Goal: Information Seeking & Learning: Learn about a topic

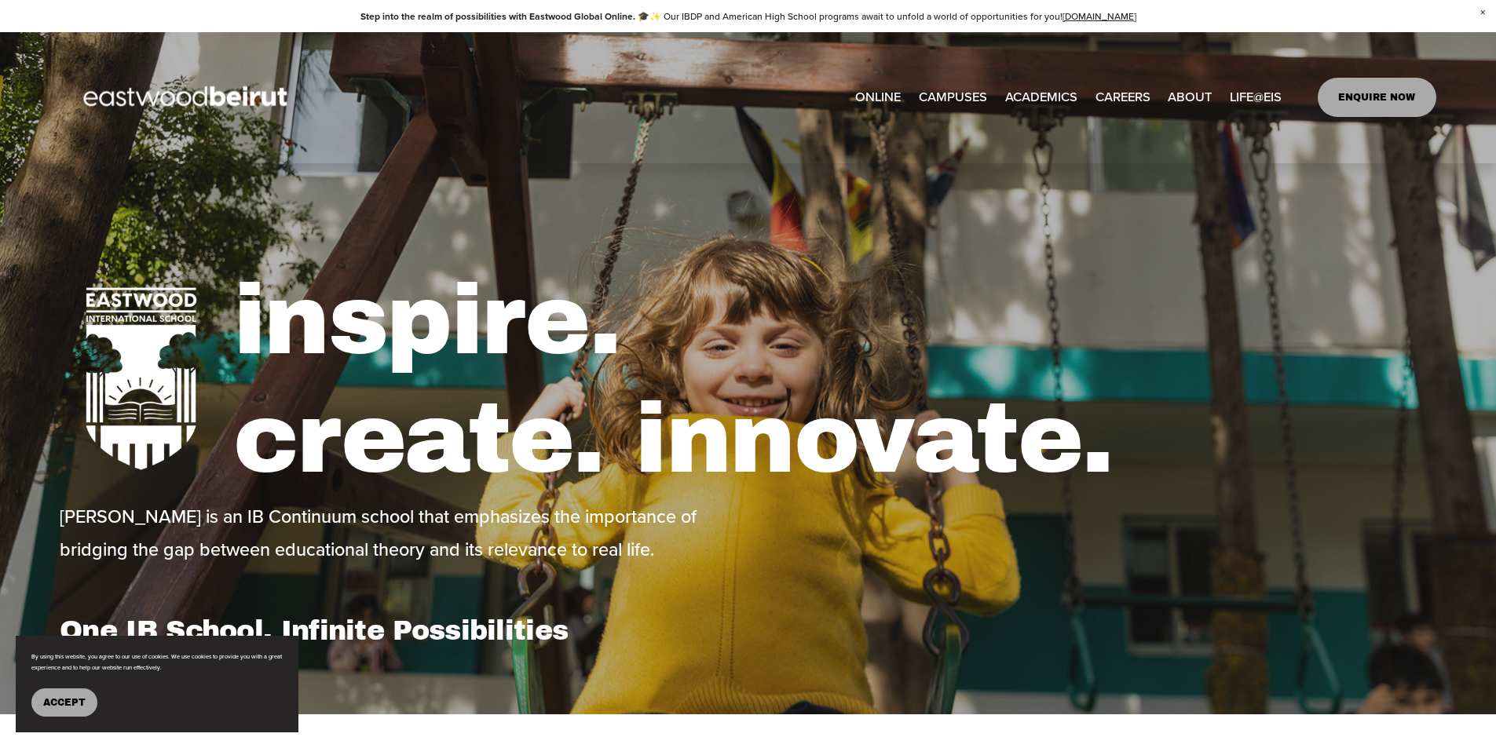
click at [0, 0] on span "Admissions" at bounding box center [0, 0] width 0 height 0
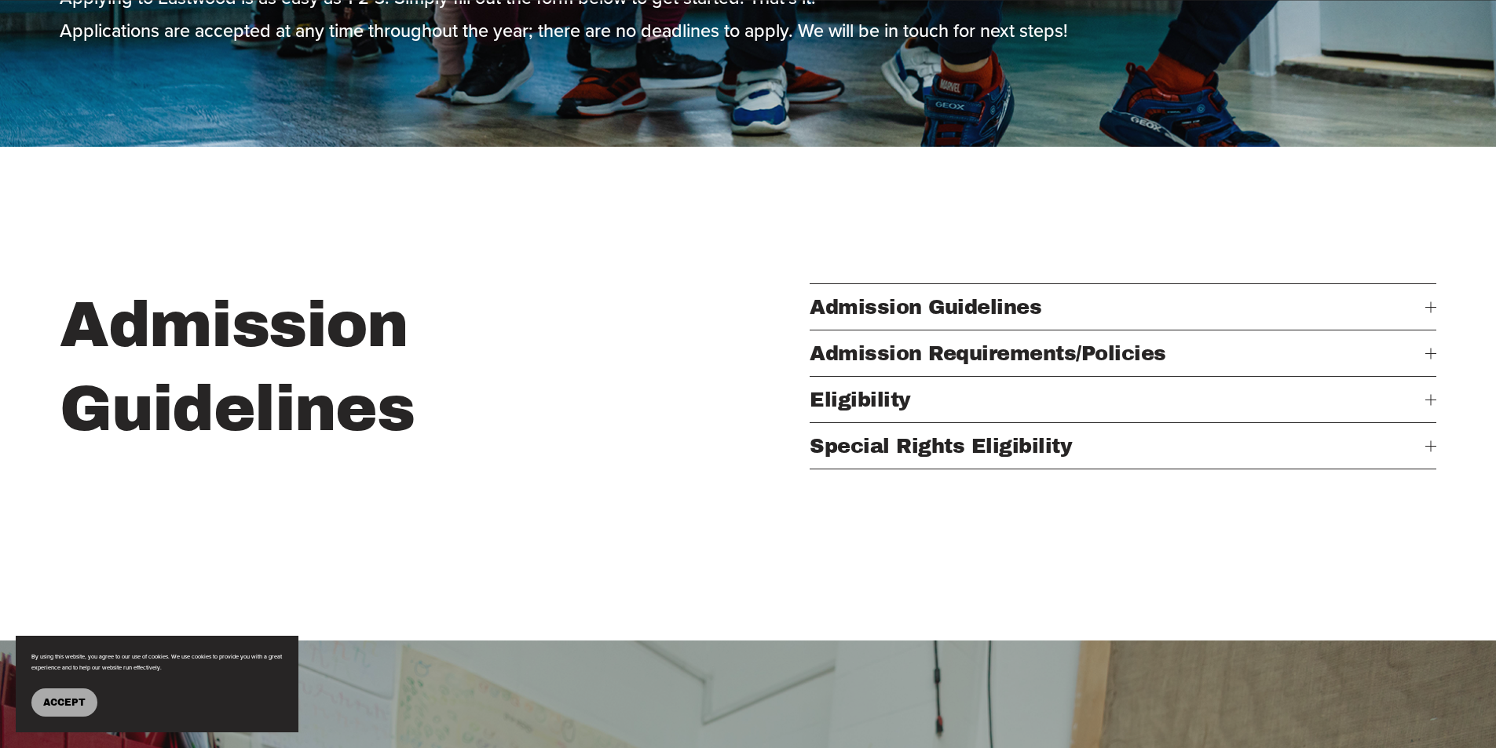
scroll to position [550, 0]
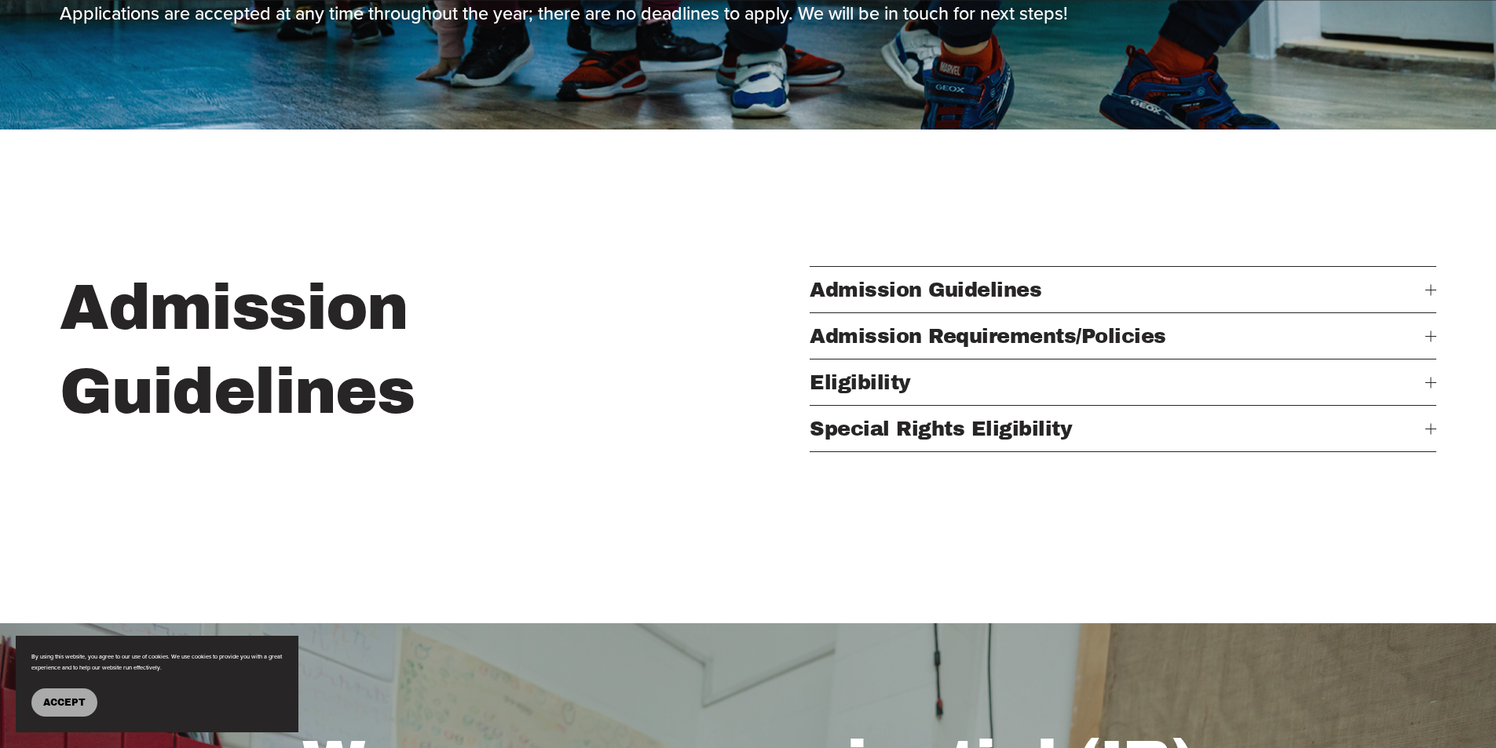
click at [885, 393] on span "Eligibility" at bounding box center [1116, 382] width 615 height 22
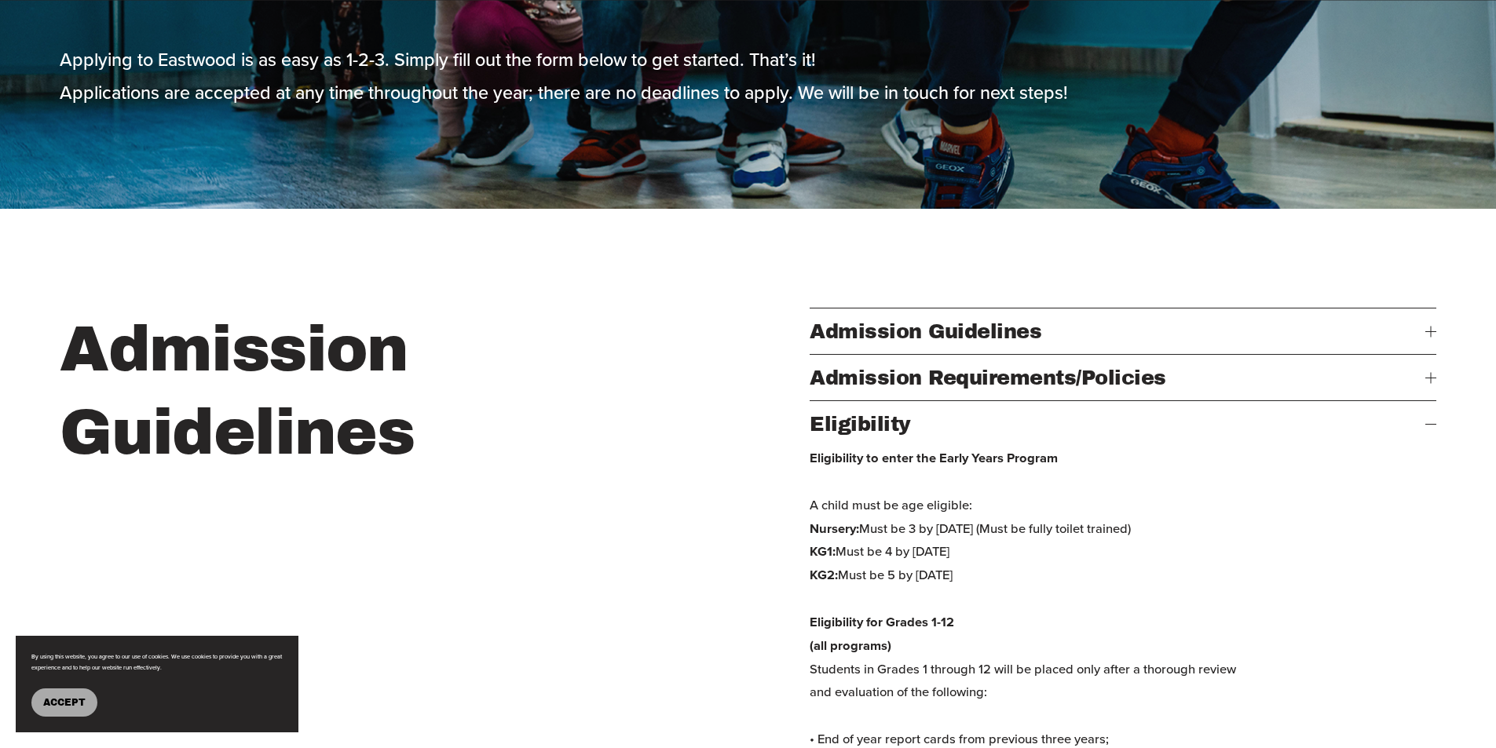
scroll to position [471, 0]
click at [955, 335] on span "Admission Guidelines" at bounding box center [1116, 331] width 615 height 22
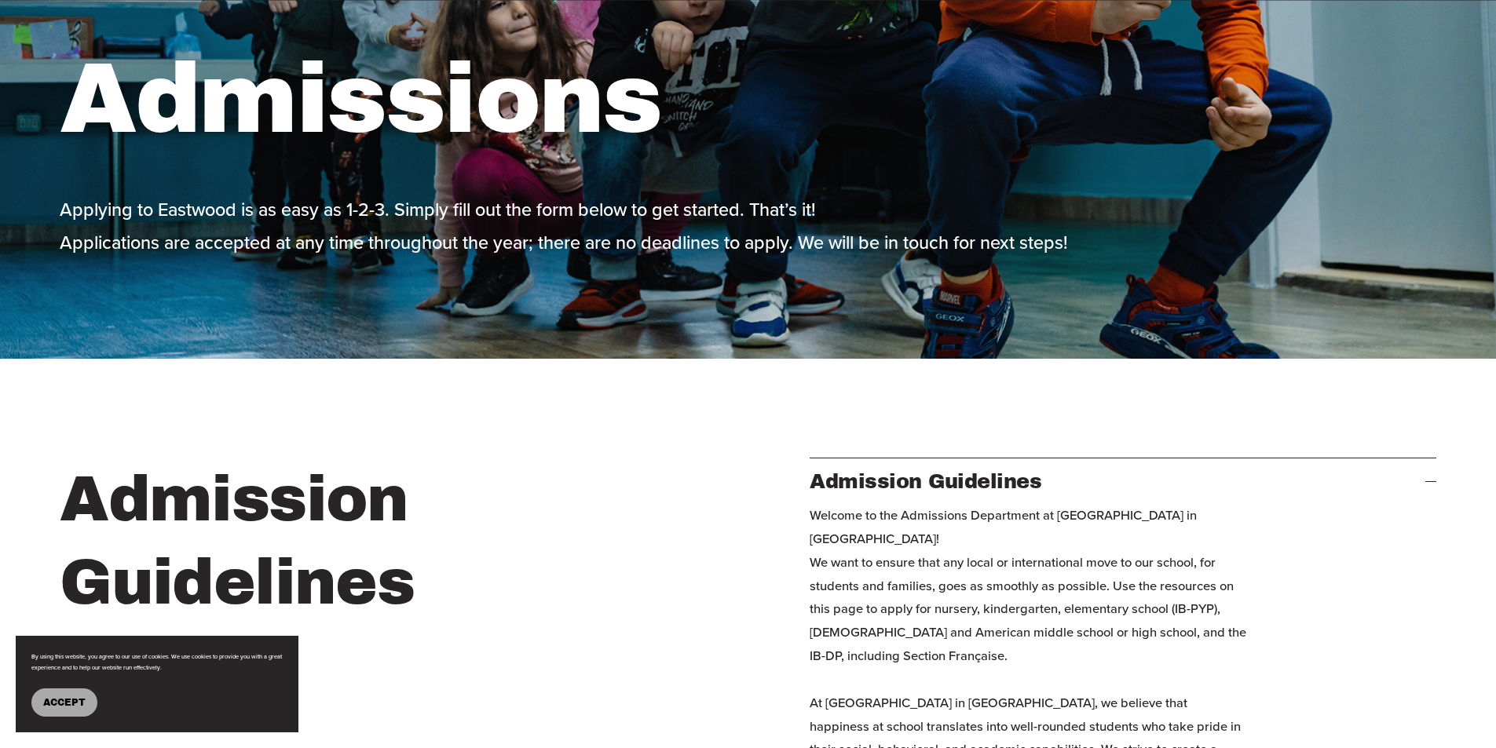
scroll to position [0, 0]
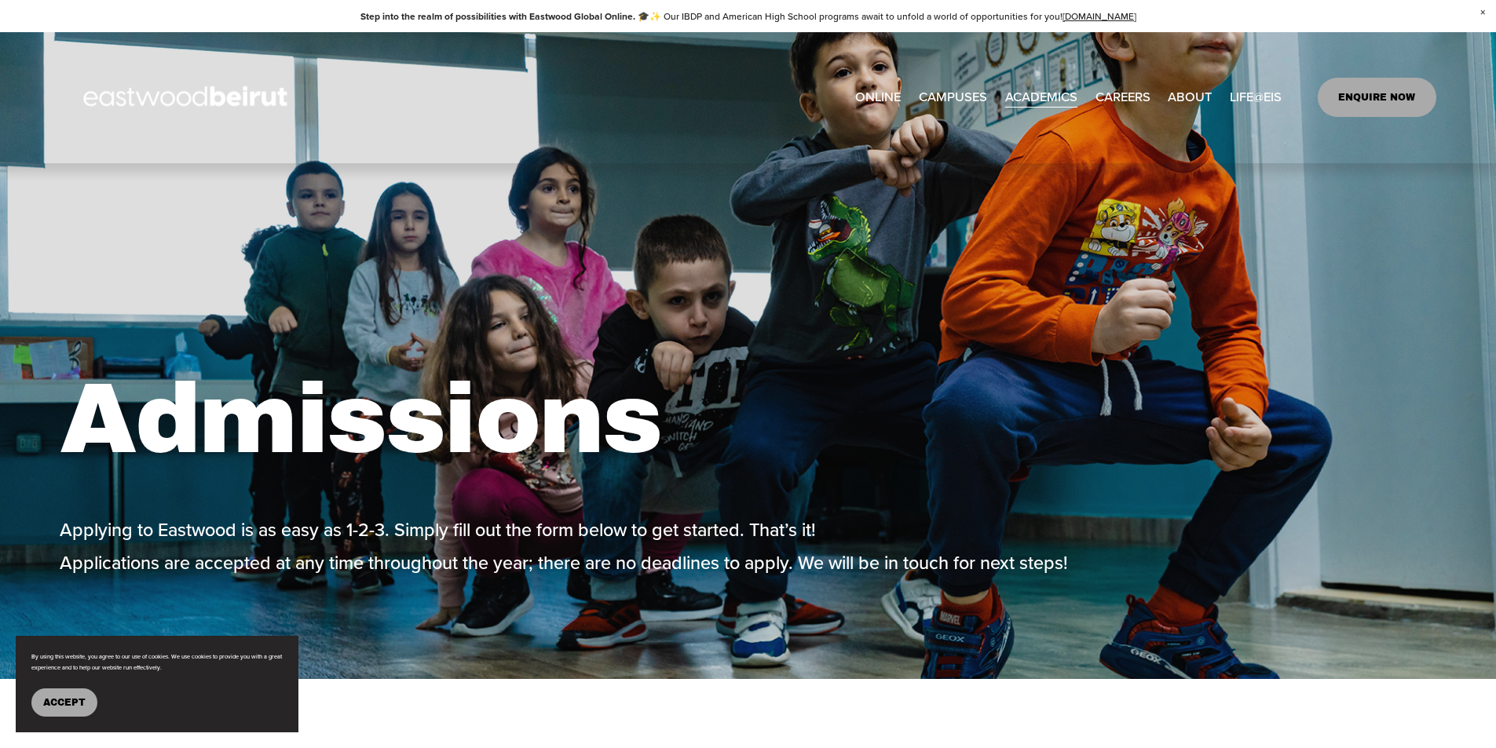
click at [0, 0] on span "Lebanese Program" at bounding box center [0, 0] width 0 height 0
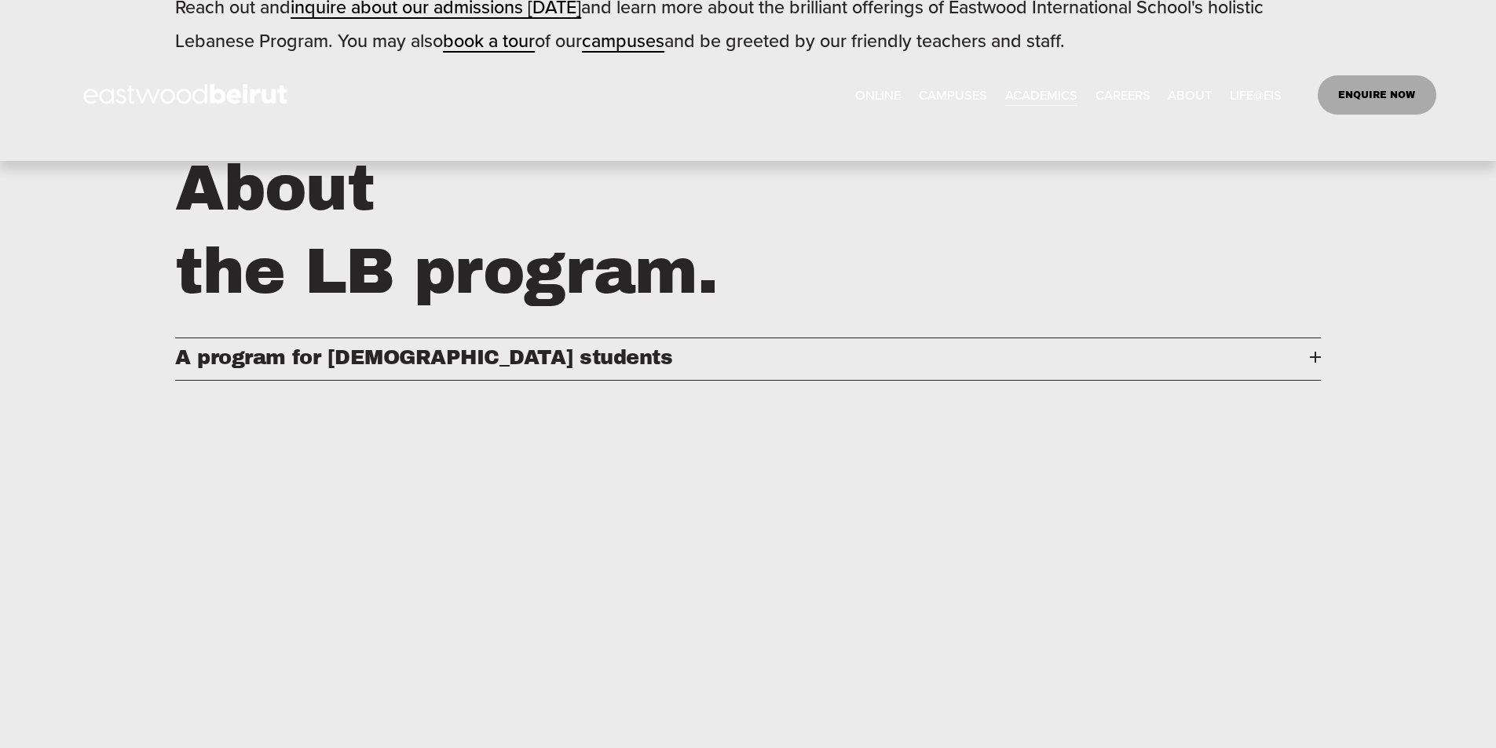
scroll to position [1649, 0]
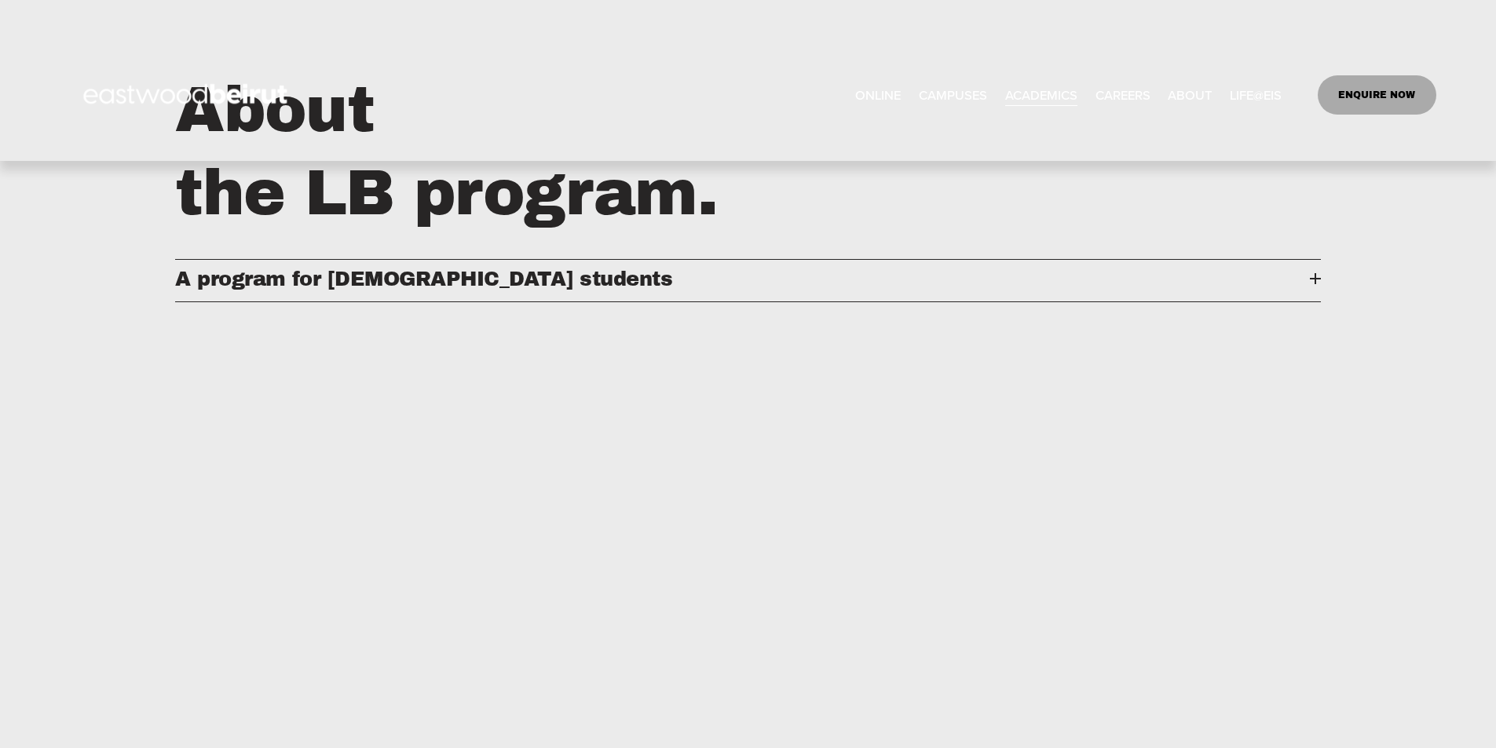
click at [682, 290] on span "A program for Lebanese students" at bounding box center [742, 279] width 1134 height 22
click at [458, 290] on span "A program for Lebanese students" at bounding box center [742, 279] width 1134 height 22
click at [1306, 290] on span "A program for Lebanese students" at bounding box center [742, 279] width 1134 height 22
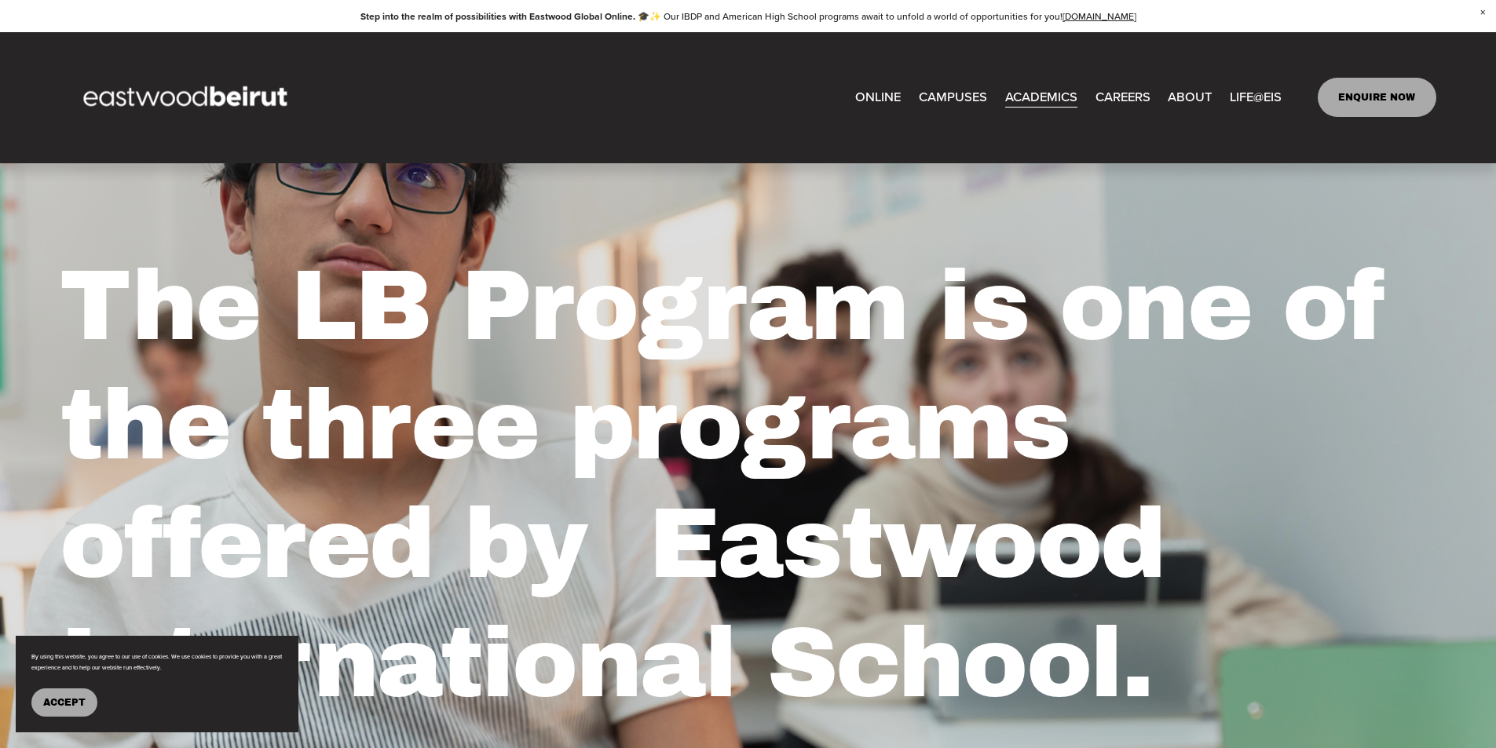
scroll to position [0, 0]
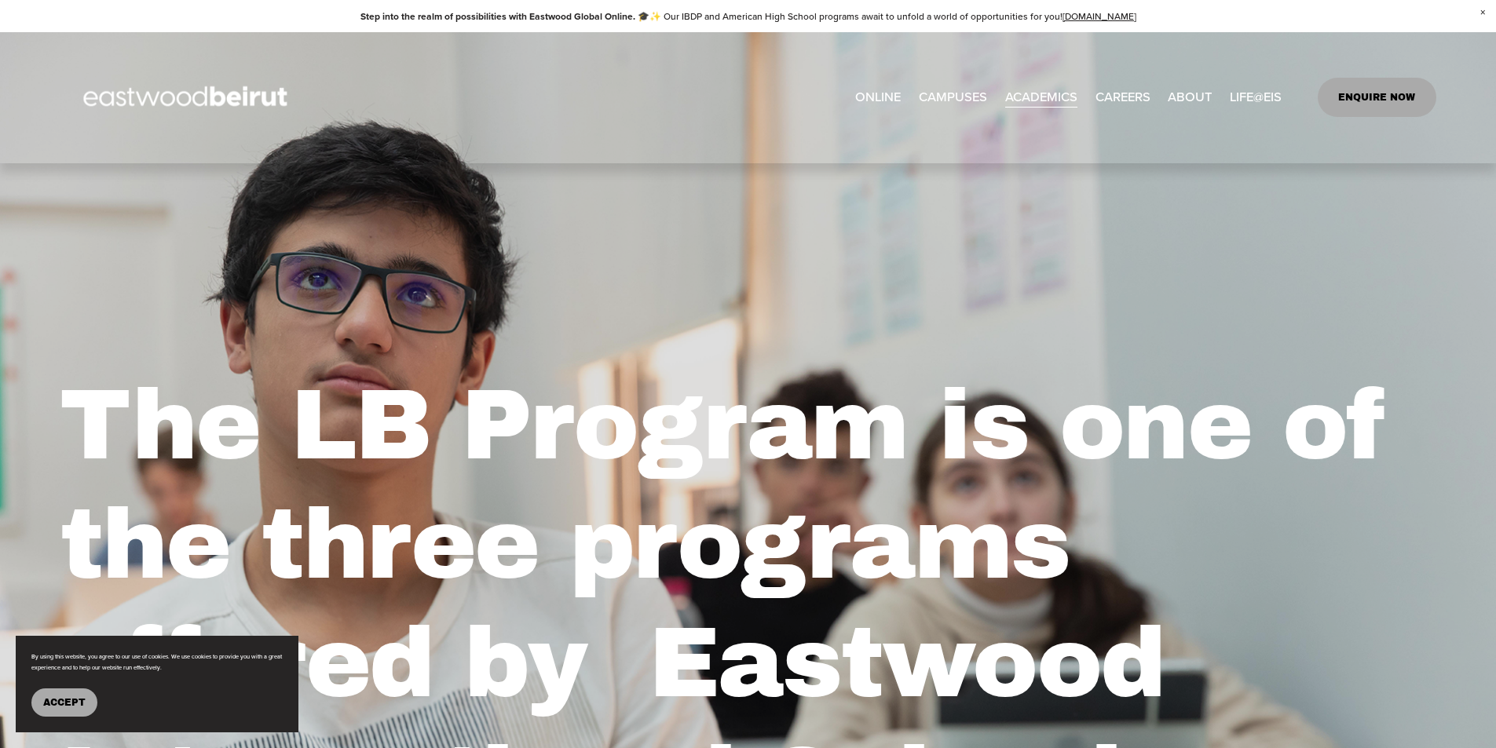
click at [868, 95] on link "ONLINE" at bounding box center [878, 98] width 46 height 26
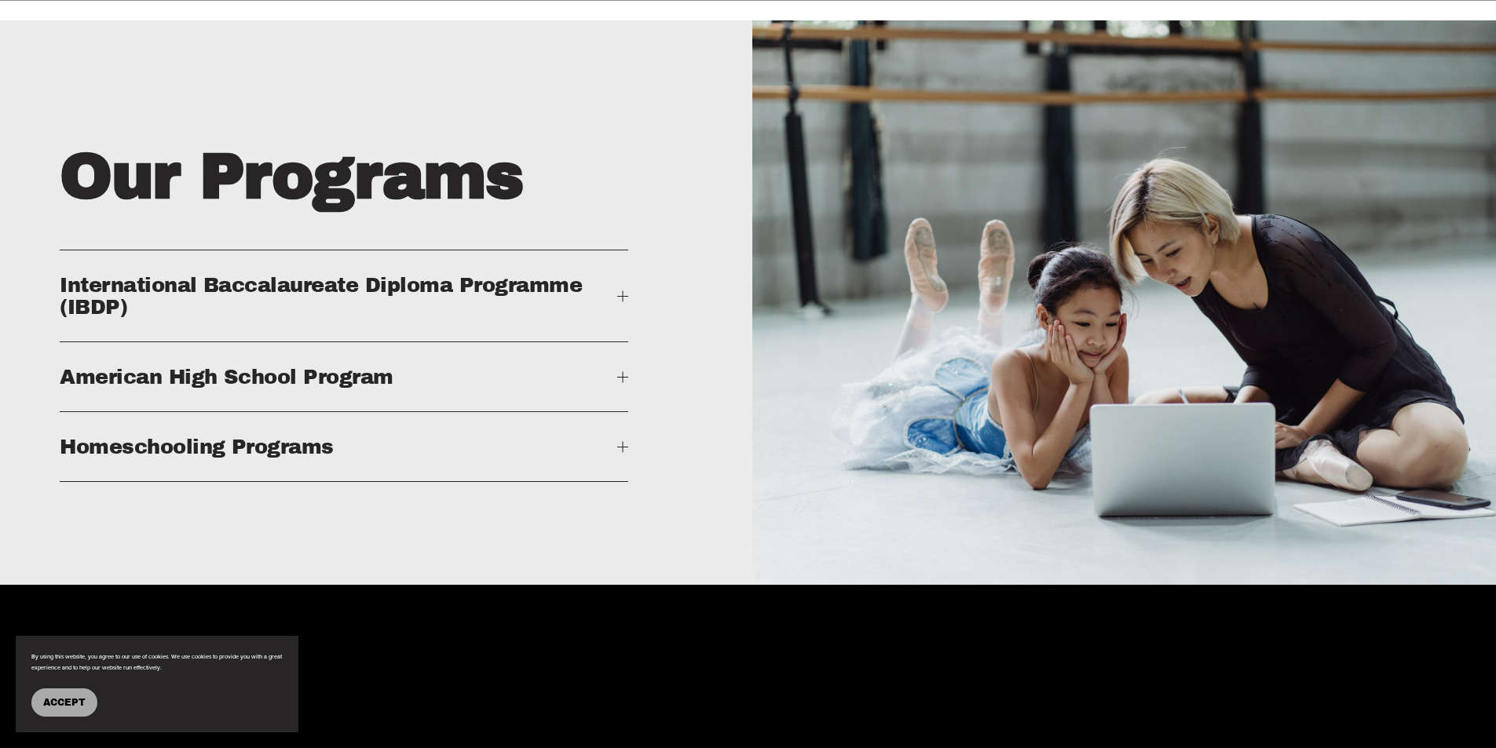
scroll to position [2669, 0]
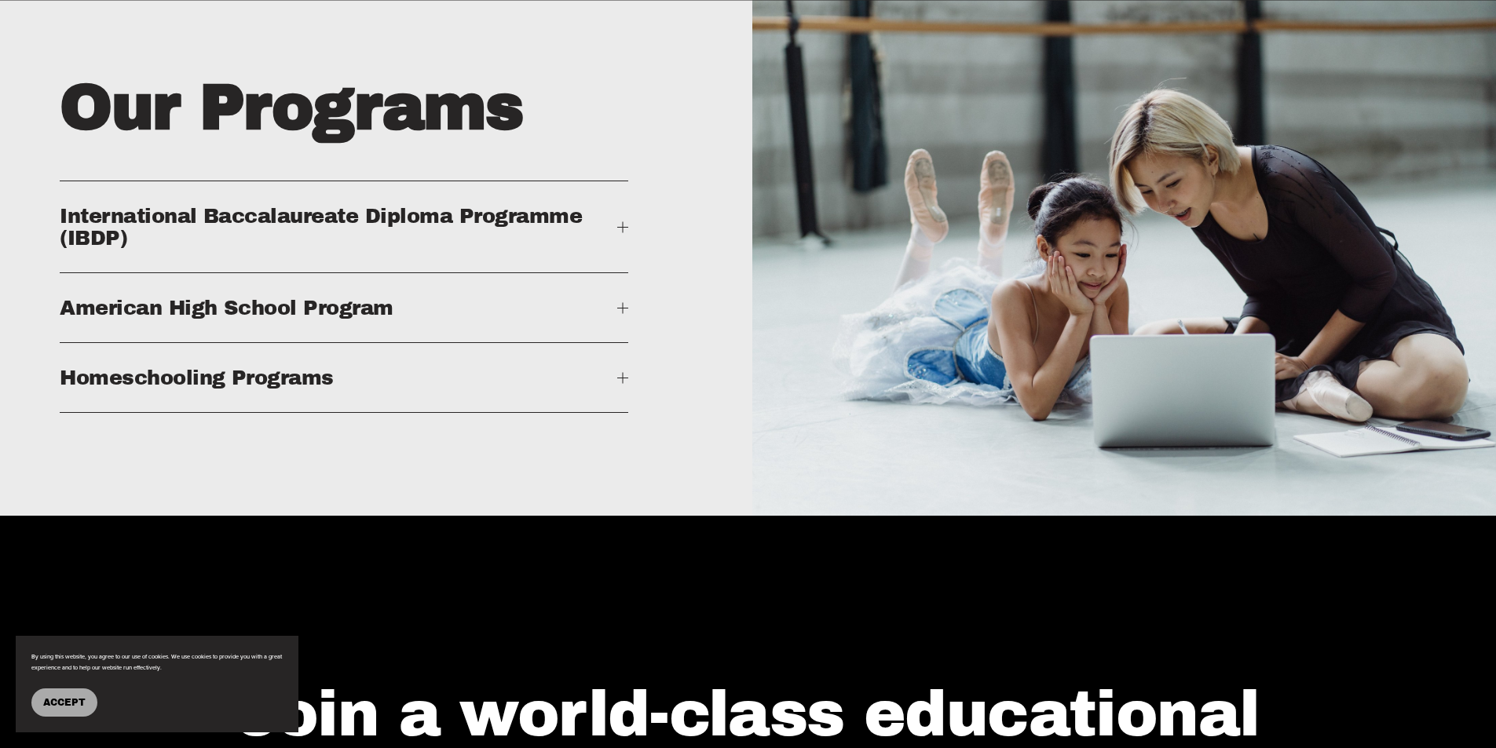
click at [294, 389] on span "Homeschooling Programs" at bounding box center [338, 378] width 557 height 22
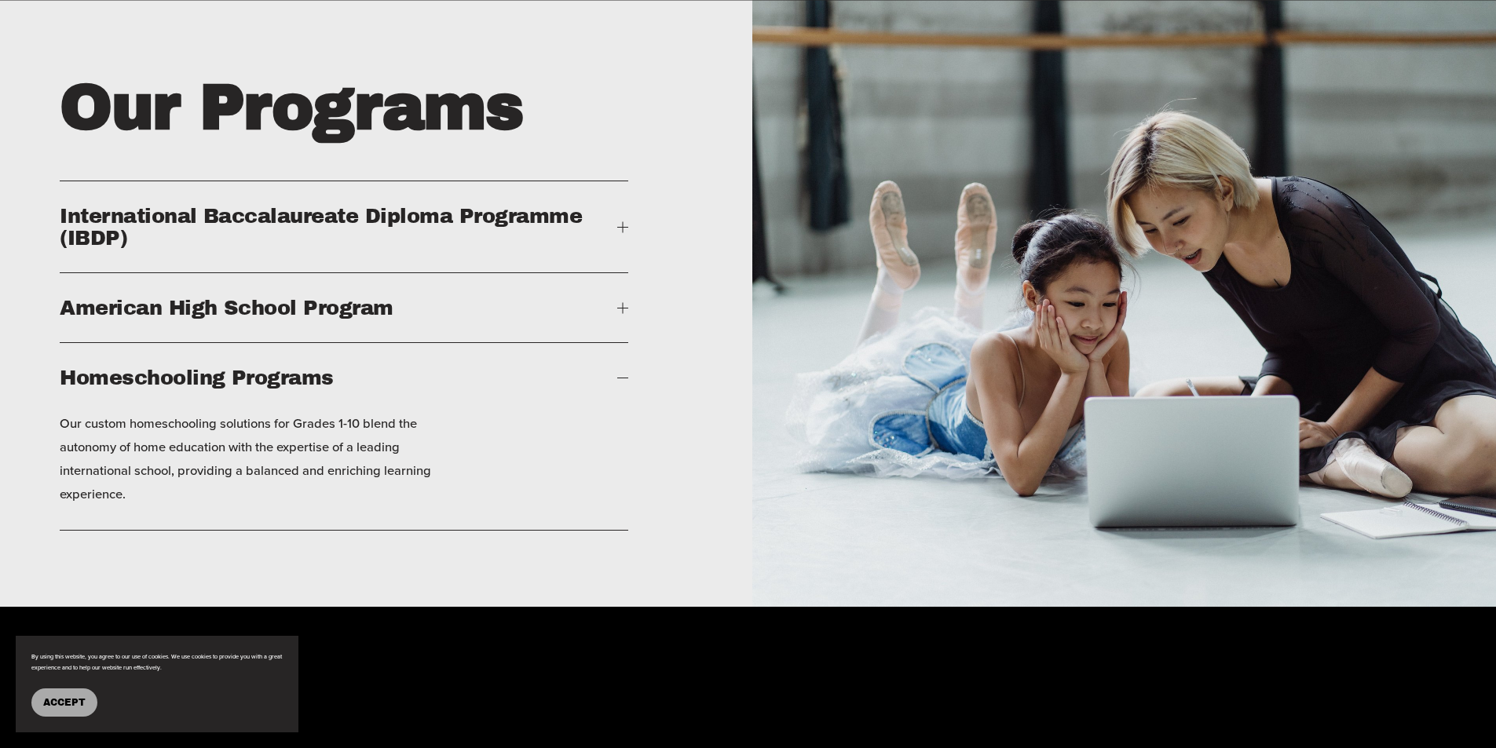
click at [620, 309] on div at bounding box center [622, 308] width 11 height 1
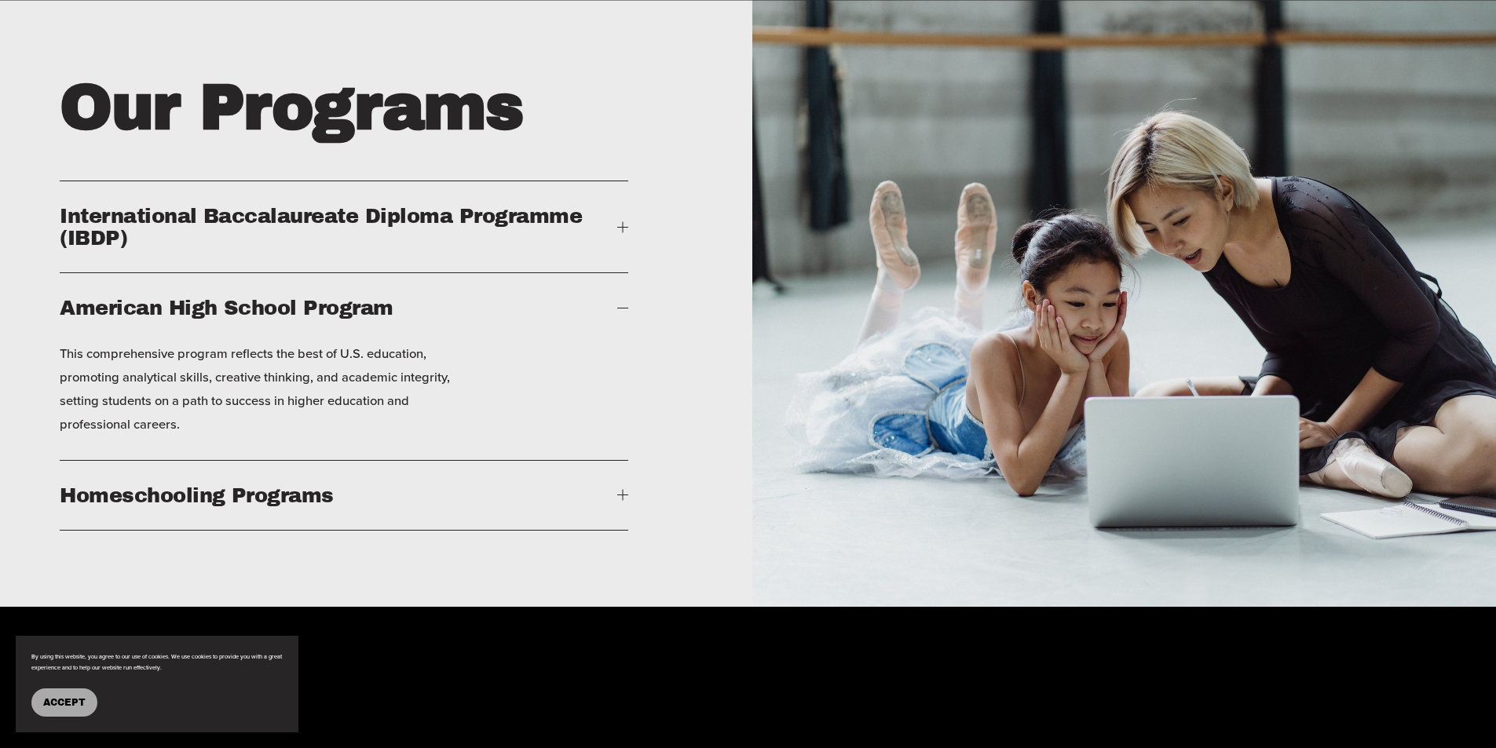
click at [623, 232] on div at bounding box center [623, 226] width 1 height 11
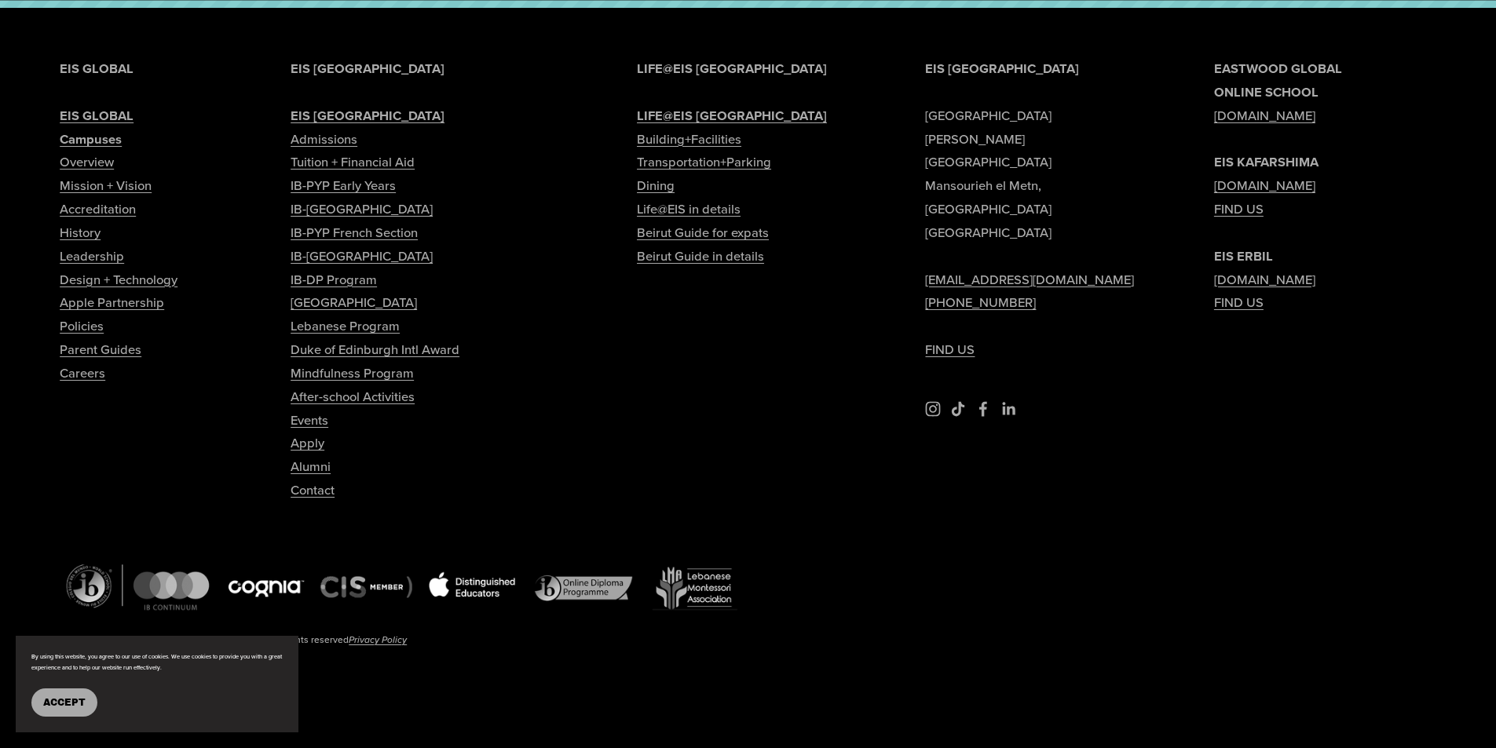
scroll to position [4334, 0]
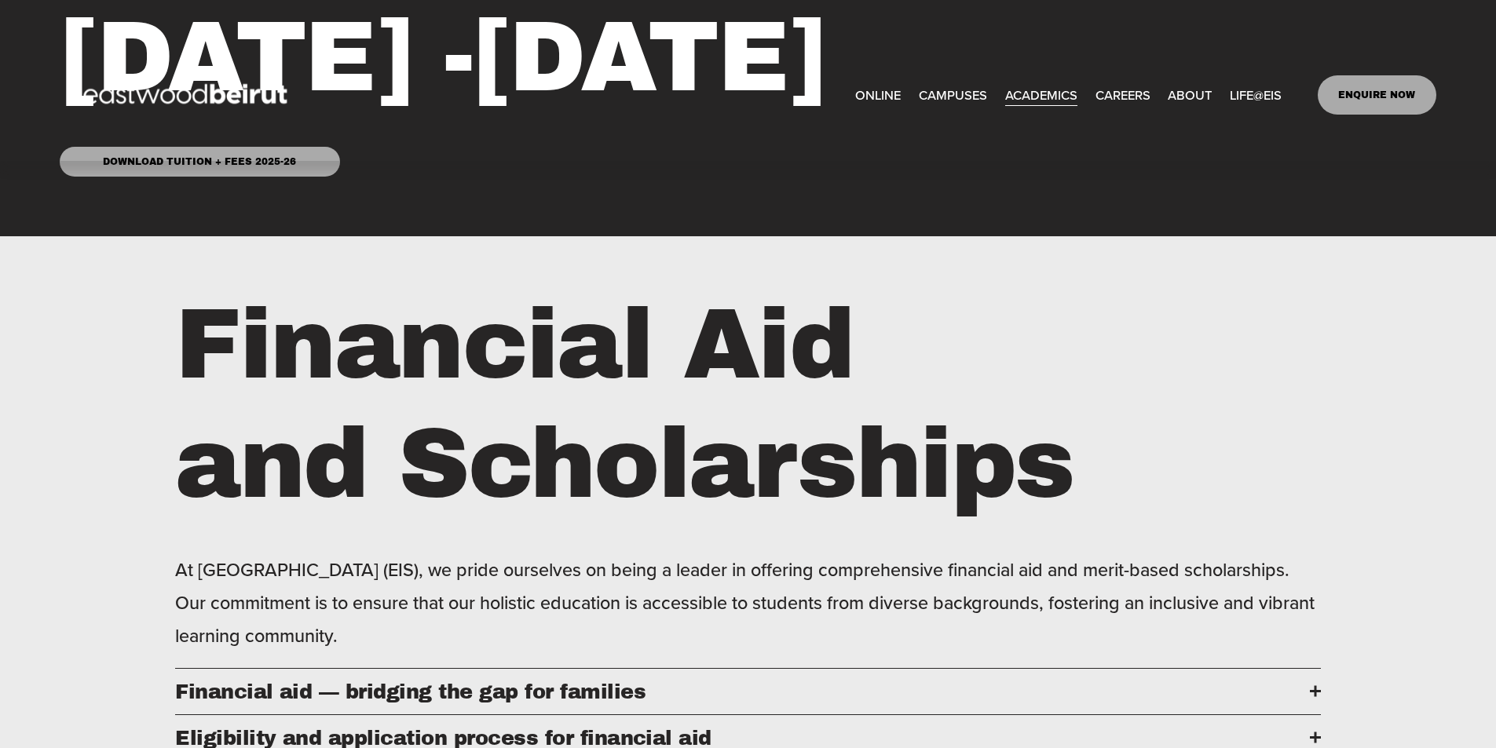
scroll to position [338, 0]
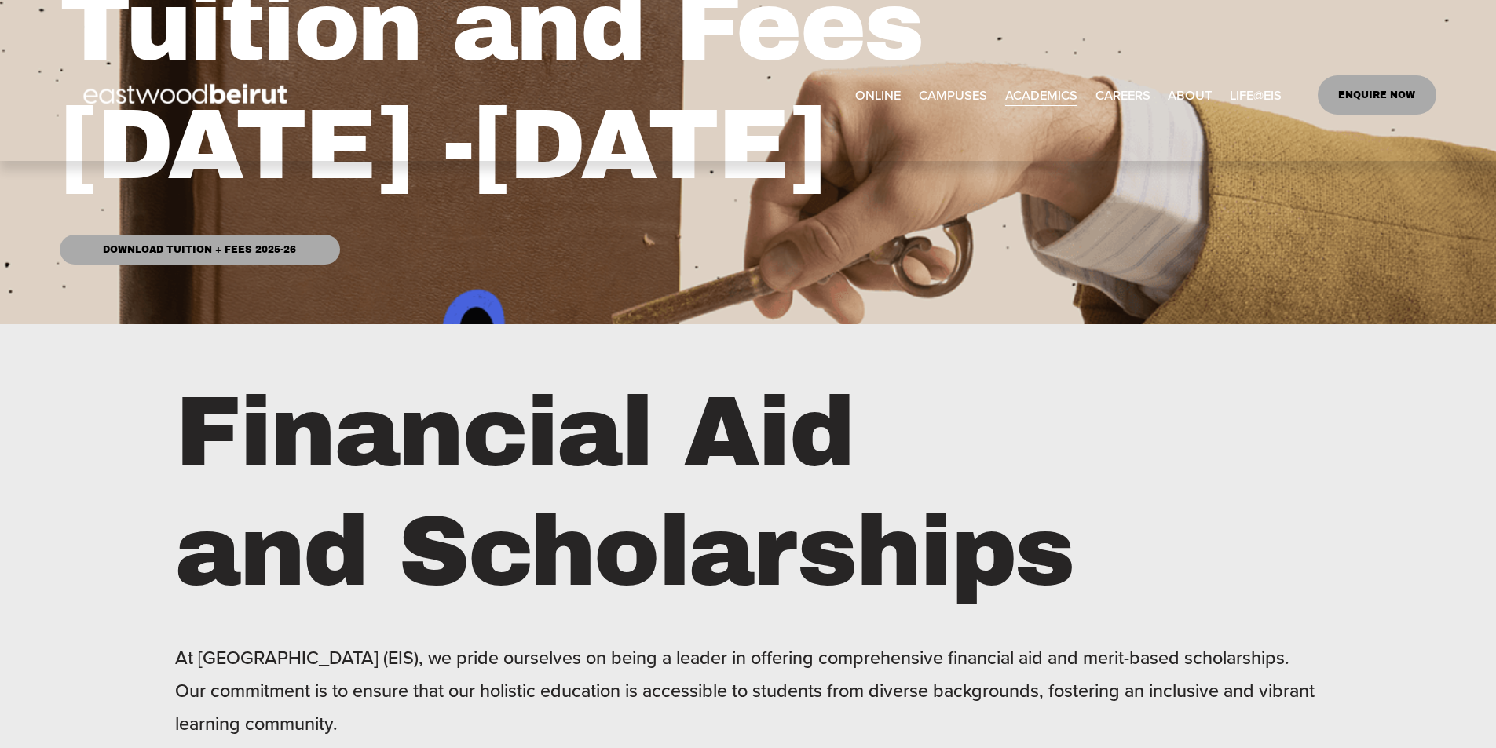
click at [186, 251] on link "Download Tuition + Fees 2025-26" at bounding box center [199, 250] width 279 height 30
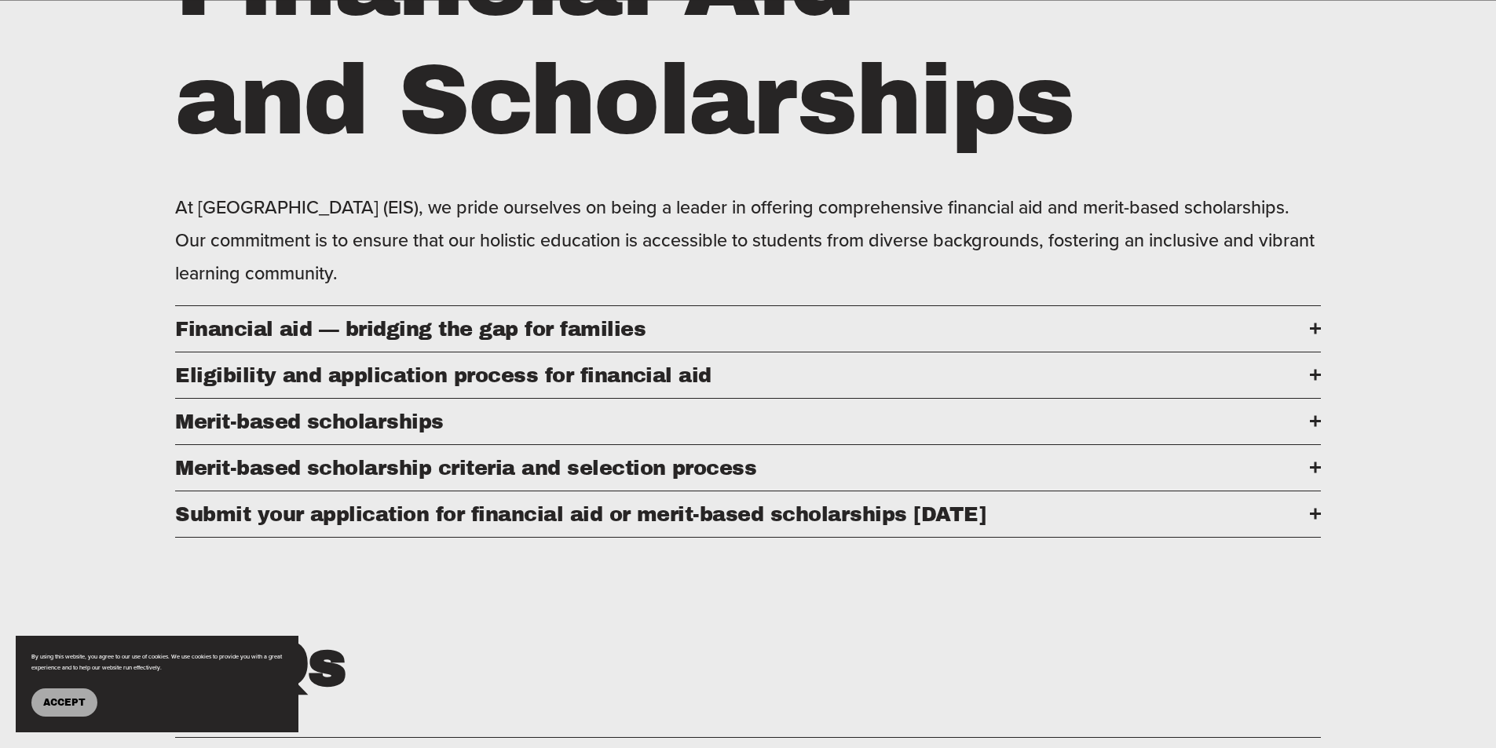
scroll to position [1123, 0]
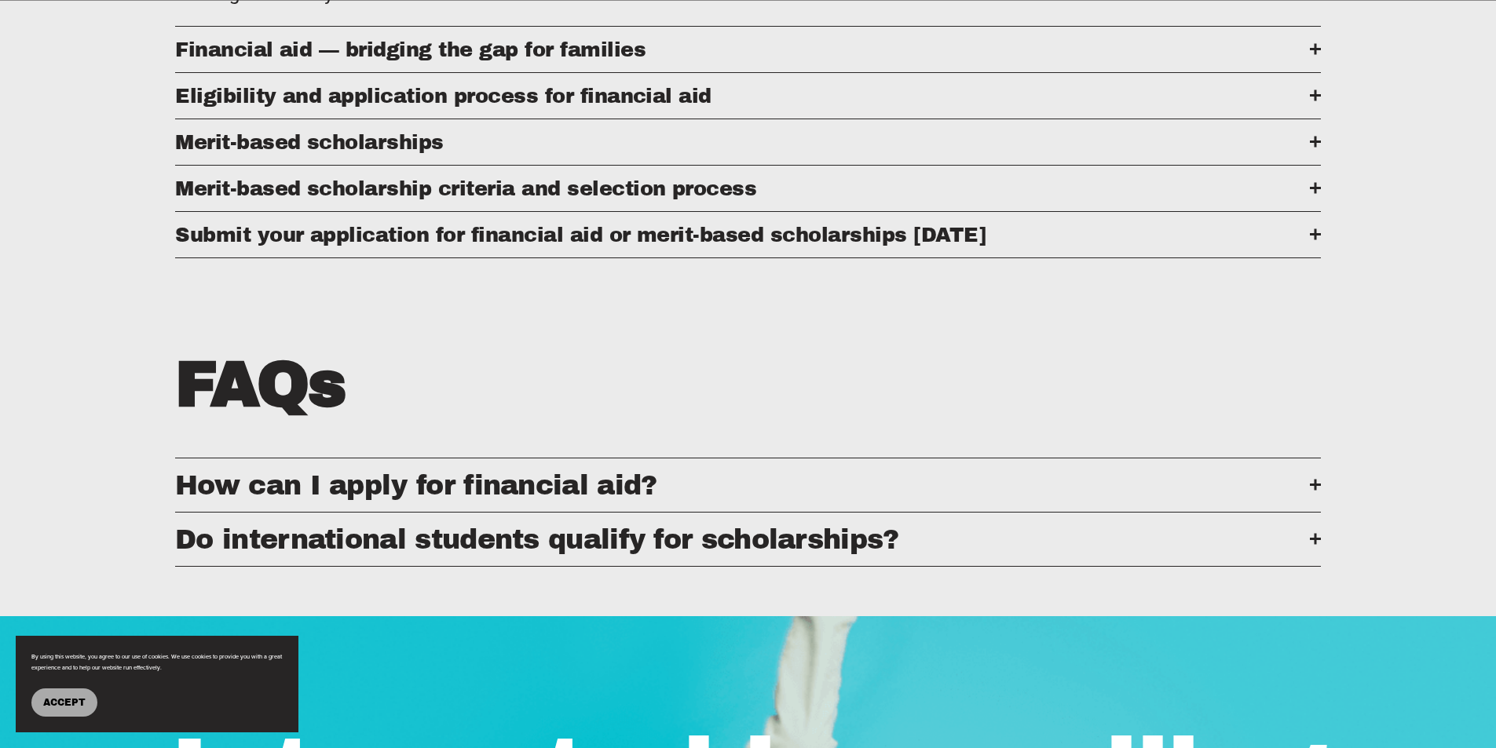
click at [643, 246] on span "Submit your application for financial aid or merit-based scholarships [DATE]" at bounding box center [742, 235] width 1134 height 22
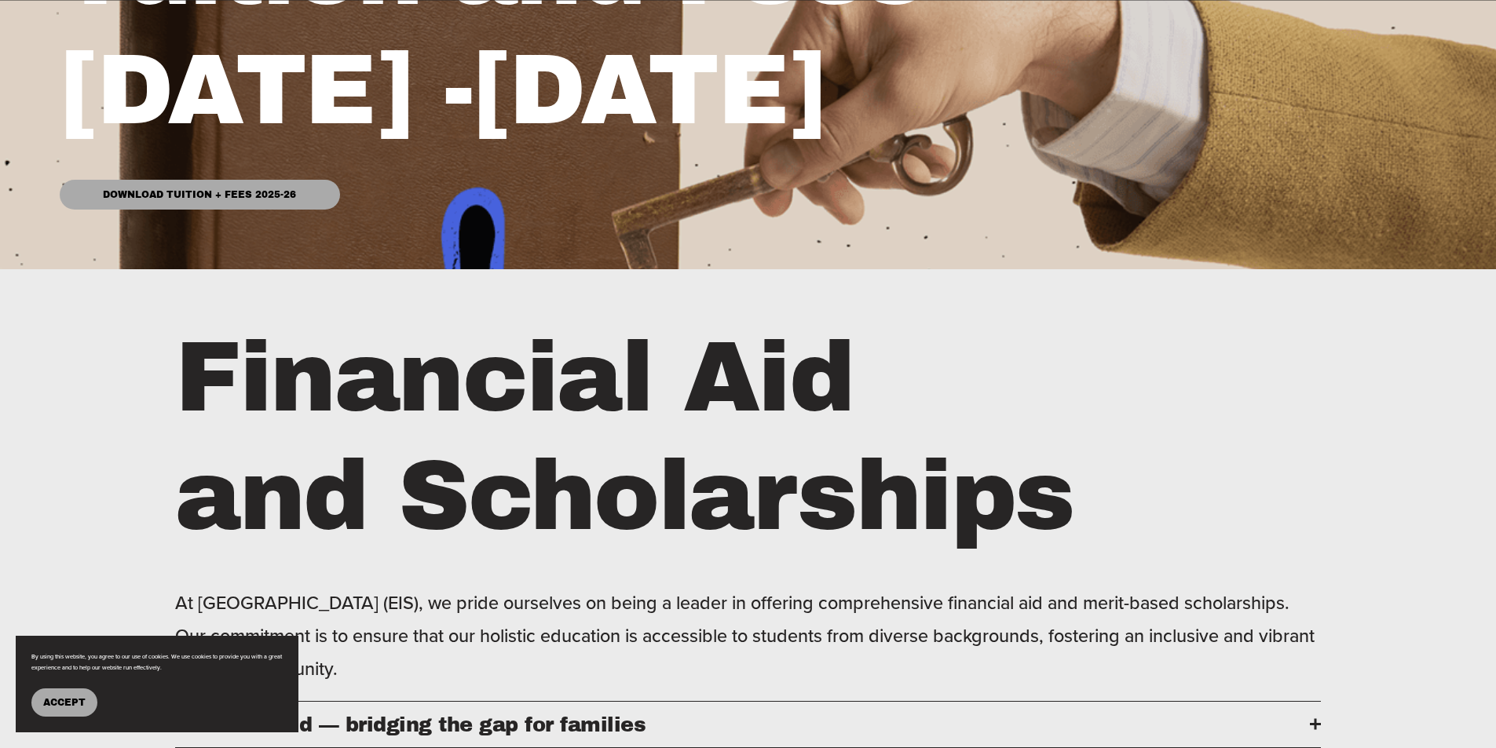
scroll to position [471, 0]
